Goal: Task Accomplishment & Management: Manage account settings

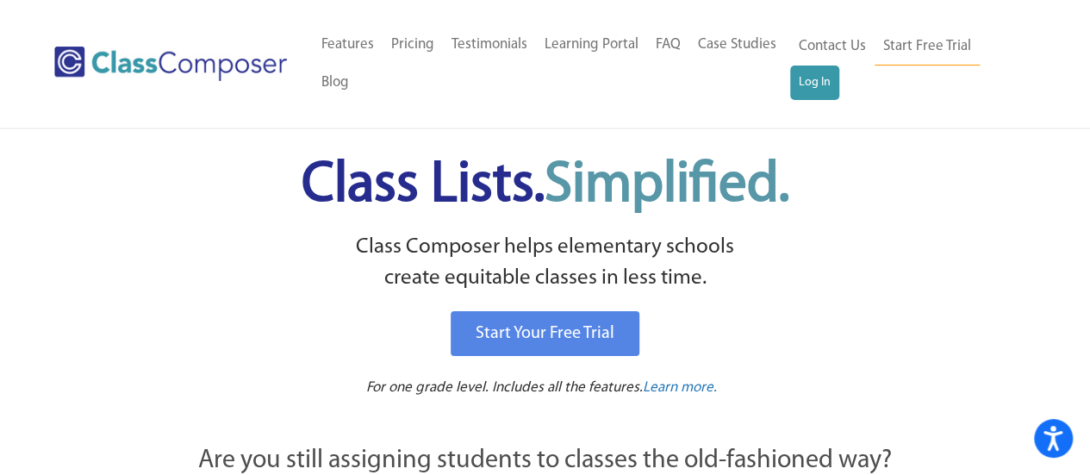
click at [838, 84] on ul "Contact Us Start Free Trial Log In" at bounding box center [906, 64] width 233 height 72
click at [835, 83] on link "Log In" at bounding box center [814, 82] width 49 height 34
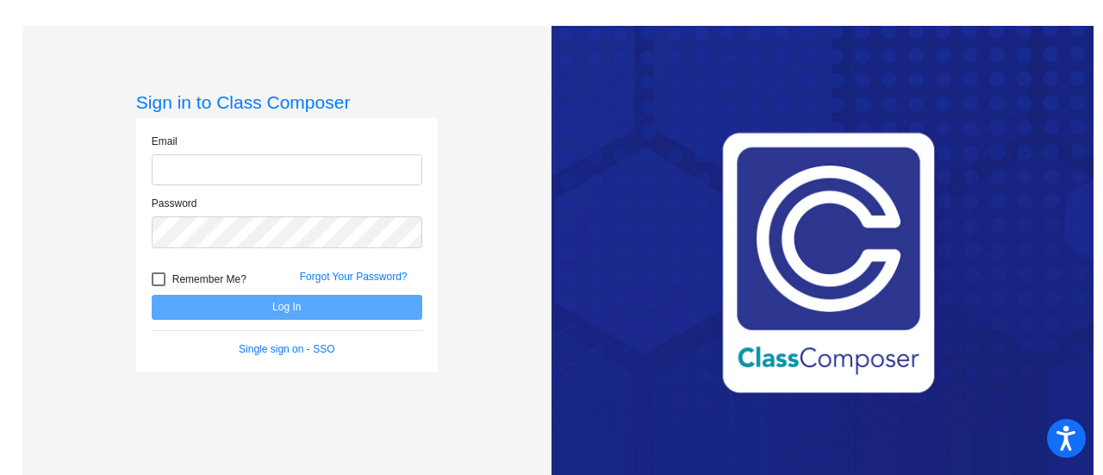
type input "gabriella.guerrera@monroe.k12.nj.us"
click at [324, 290] on div "Forgot Your Password?" at bounding box center [361, 282] width 148 height 26
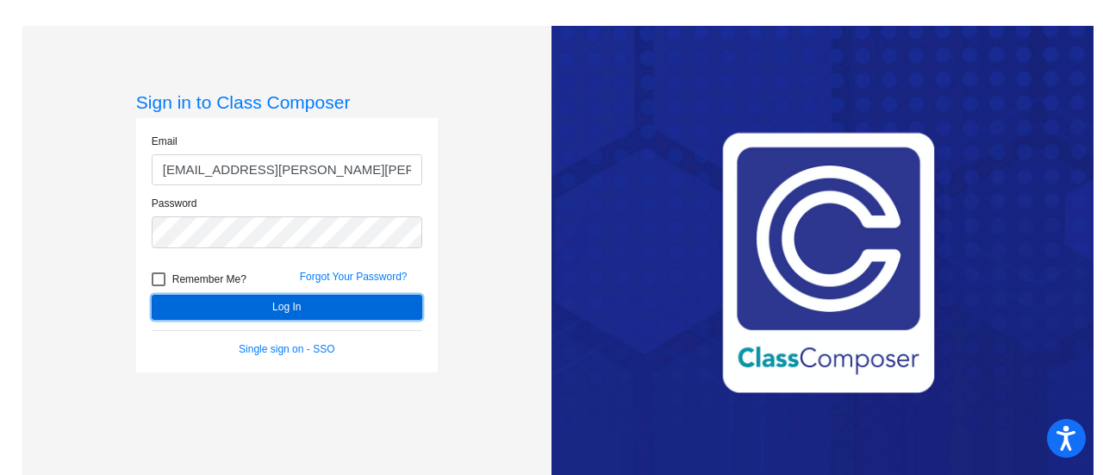
click at [336, 304] on button "Log In" at bounding box center [287, 307] width 271 height 25
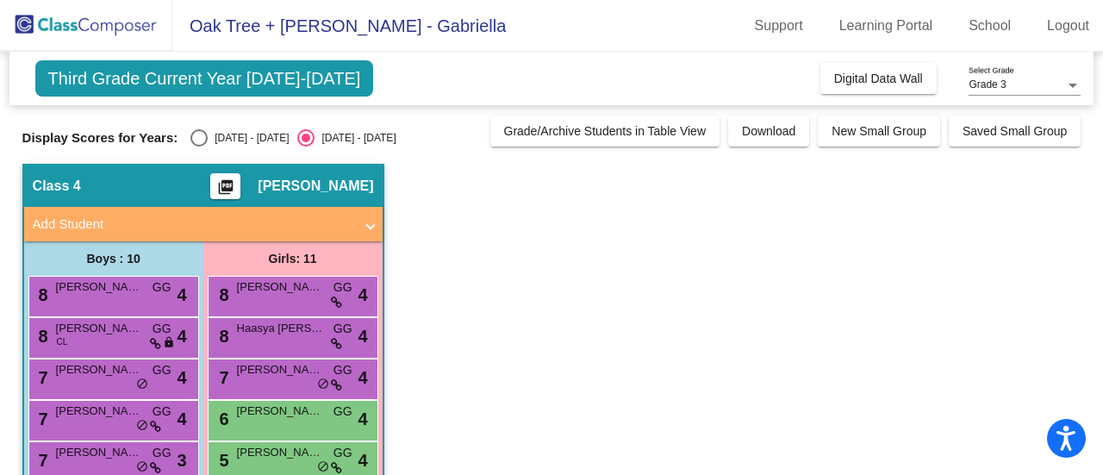
click at [1012, 82] on div "Grade 3" at bounding box center [1017, 85] width 97 height 12
click at [1012, 82] on span "Grade 3" at bounding box center [1025, 85] width 112 height 31
click at [232, 143] on div "2023 - 2024" at bounding box center [248, 138] width 81 height 16
click at [199, 146] on input "2023 - 2024" at bounding box center [198, 146] width 1 height 1
radio input "true"
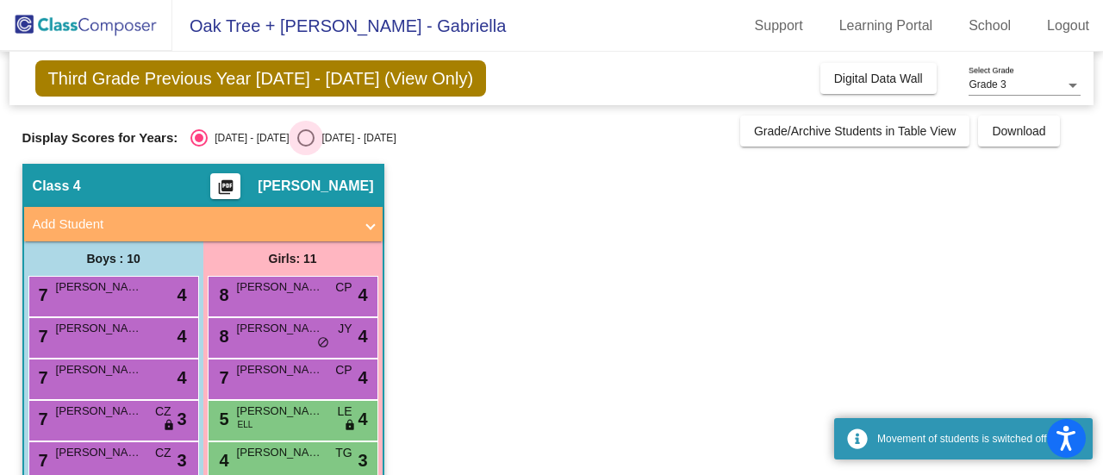
click at [316, 142] on div "2024 - 2025" at bounding box center [355, 138] width 81 height 16
click at [306, 146] on input "2024 - 2025" at bounding box center [305, 146] width 1 height 1
radio input "true"
